Goal: Transaction & Acquisition: Obtain resource

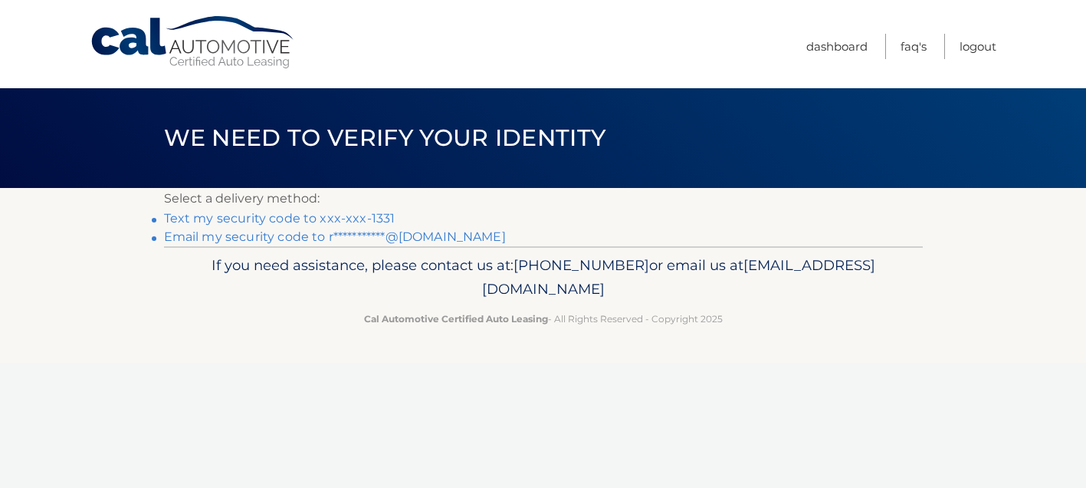
click at [300, 217] on link "Text my security code to xxx-xxx-1331" at bounding box center [279, 218] width 231 height 15
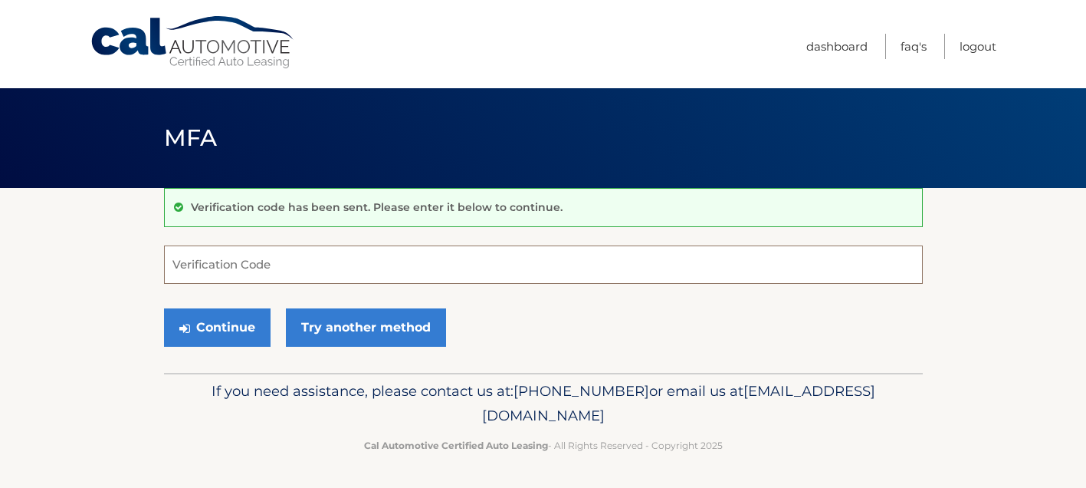
click at [254, 261] on input "Verification Code" at bounding box center [543, 264] width 759 height 38
type input "722951"
click at [119, 333] on section "Verification code has been sent. Please enter it below to continue. 722951 Veri…" at bounding box center [543, 280] width 1086 height 185
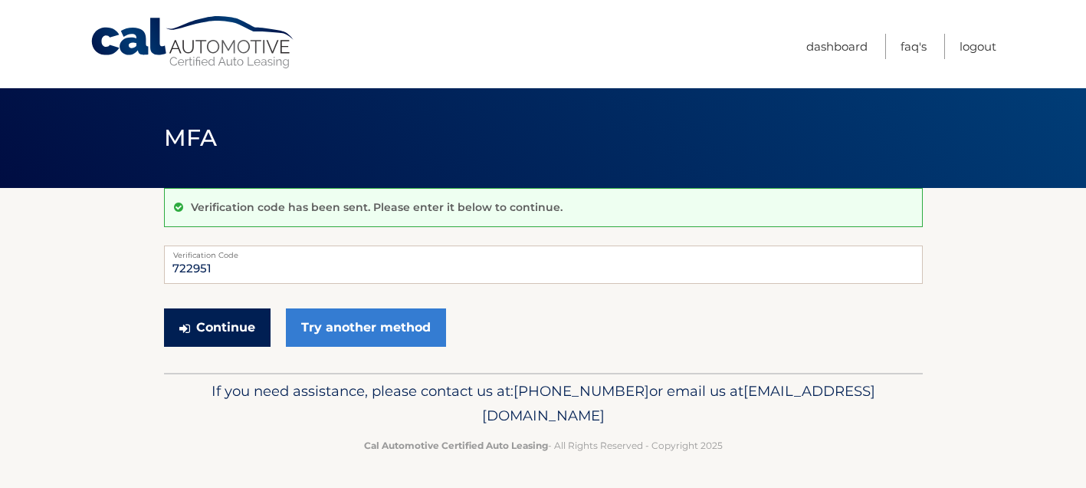
click at [241, 327] on button "Continue" at bounding box center [217, 327] width 107 height 38
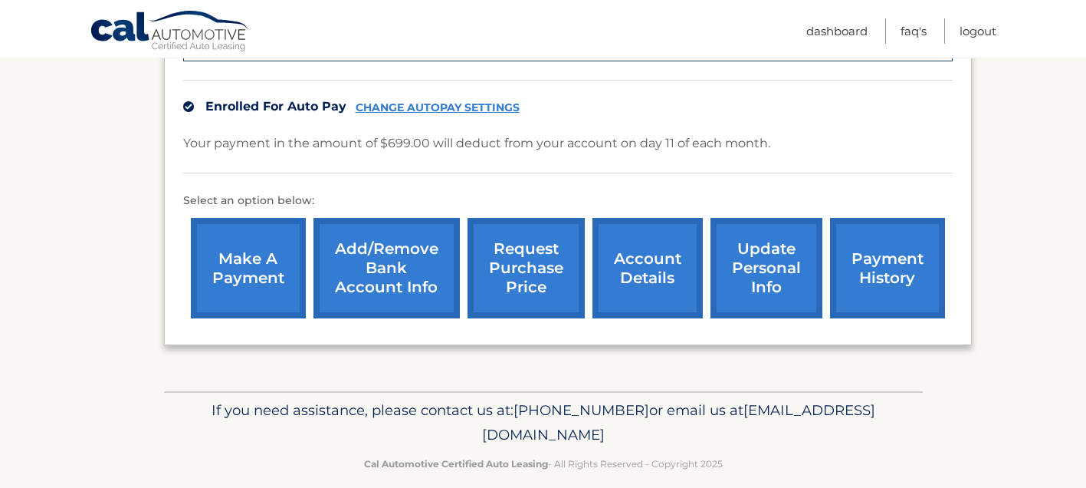
scroll to position [499, 0]
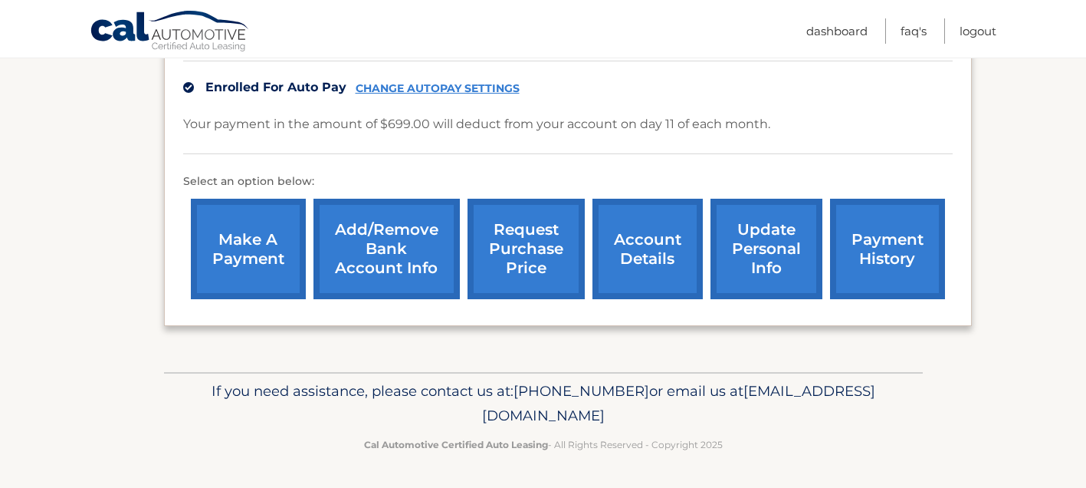
click at [535, 275] on link "request purchase price" at bounding box center [526, 249] width 117 height 100
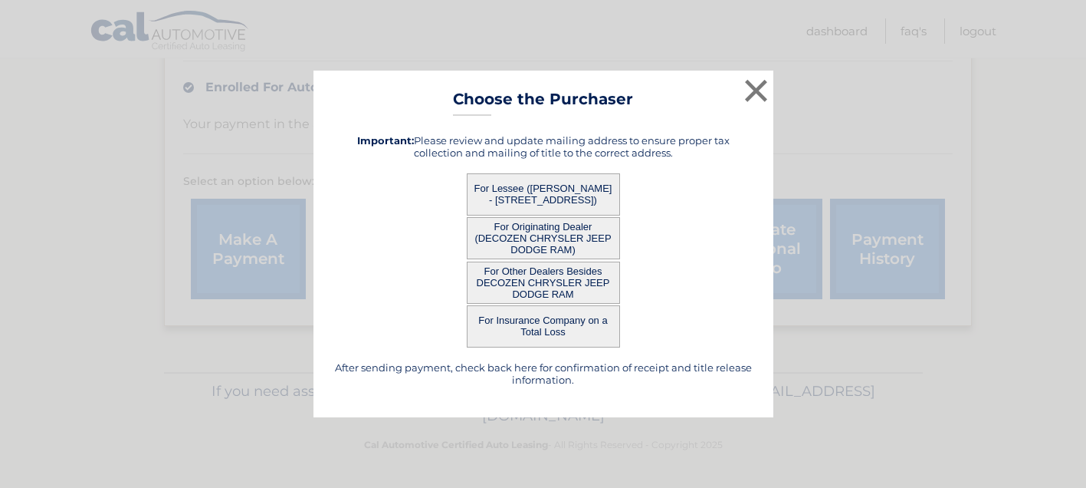
click at [548, 198] on button "For Lessee (RYAN BURGOS - 56 Cumberland Ave, , Verona, NJ 07044)" at bounding box center [543, 194] width 153 height 42
click at [538, 188] on div "× Choose the Purchaser After sending payment, check back here for confirmation …" at bounding box center [544, 244] width 460 height 347
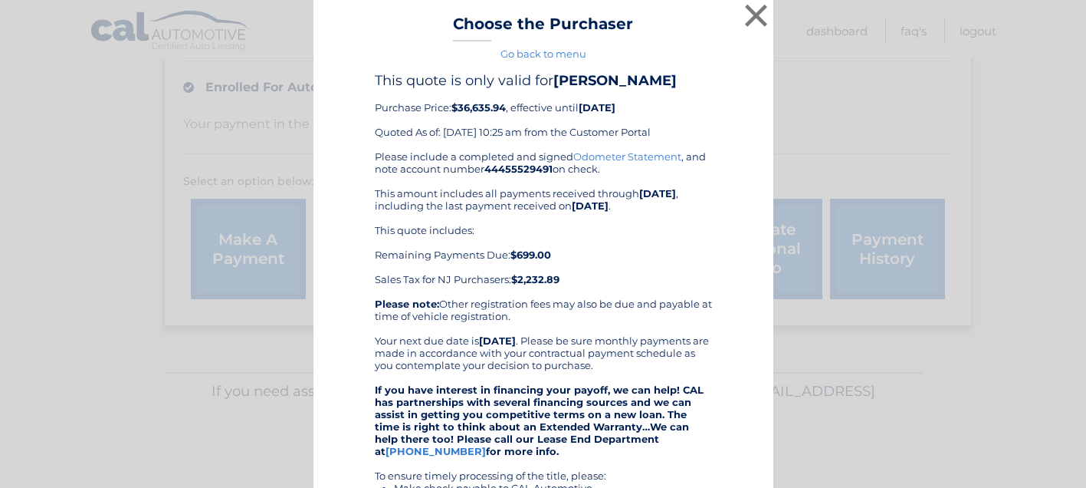
scroll to position [0, 0]
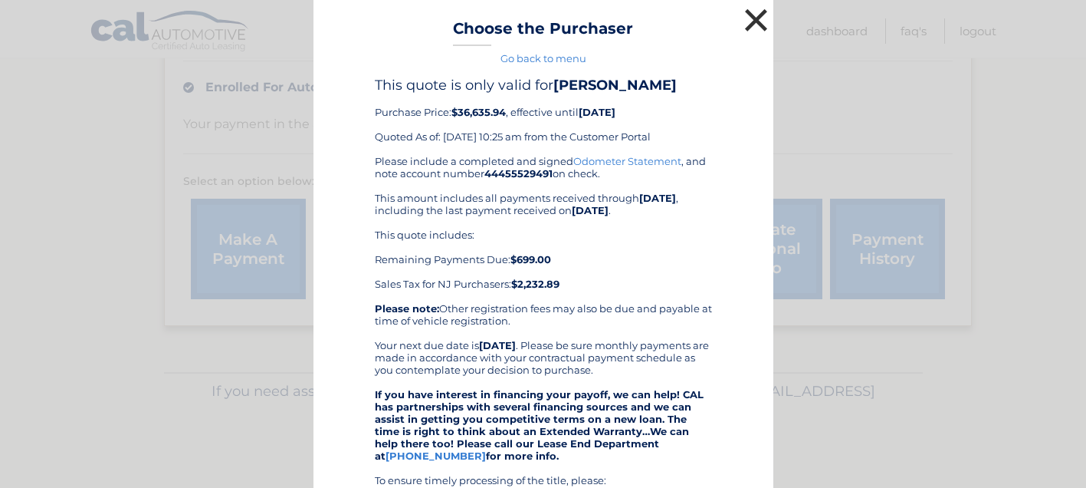
click at [761, 25] on button "×" at bounding box center [756, 20] width 31 height 31
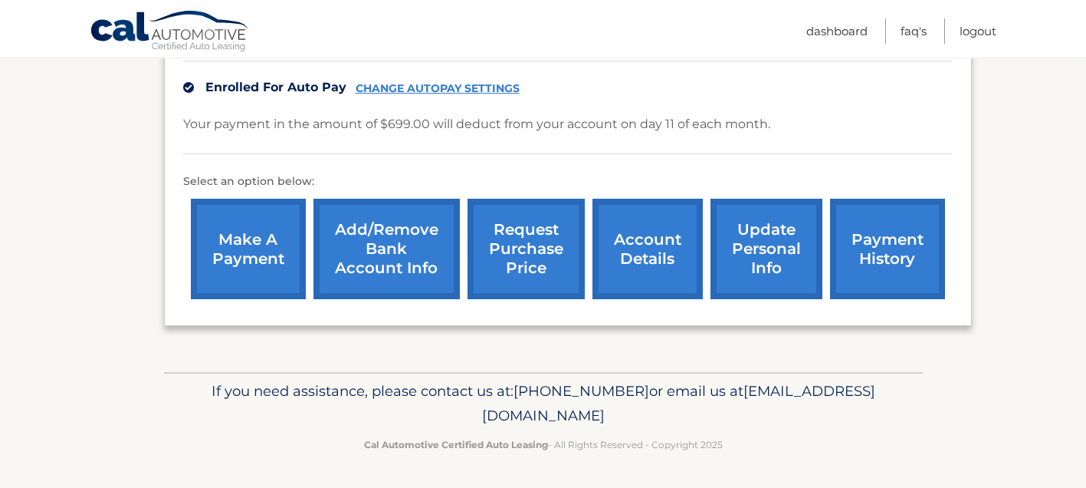
click at [535, 248] on link "request purchase price" at bounding box center [526, 249] width 117 height 100
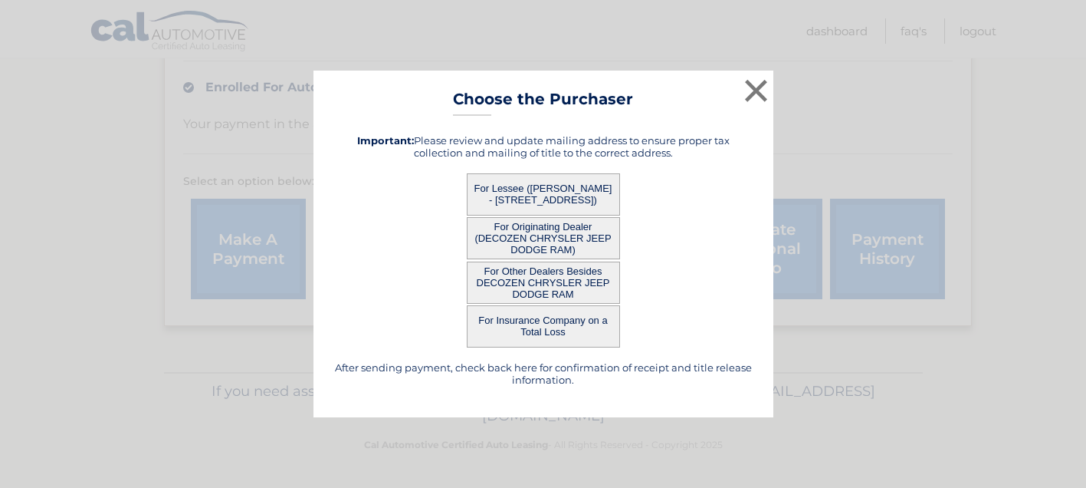
click at [530, 192] on button "For Lessee (RYAN BURGOS - 56 Cumberland Ave, , Verona, NJ 07044)" at bounding box center [543, 194] width 153 height 42
click at [504, 195] on button "For Lessee (RYAN BURGOS - 56 Cumberland Ave, , Verona, NJ 07044)" at bounding box center [543, 194] width 153 height 42
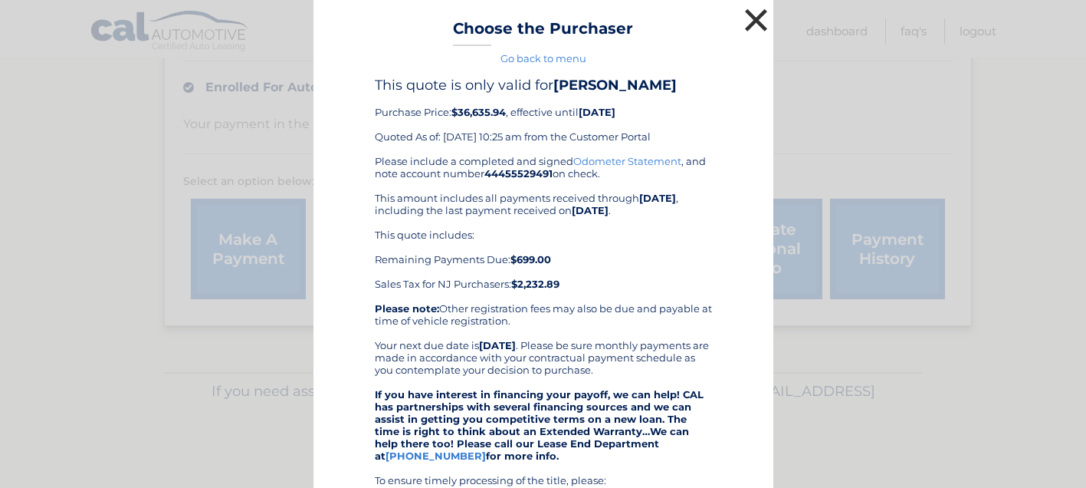
click at [744, 21] on button "×" at bounding box center [756, 20] width 31 height 31
